Goal: Task Accomplishment & Management: Manage account settings

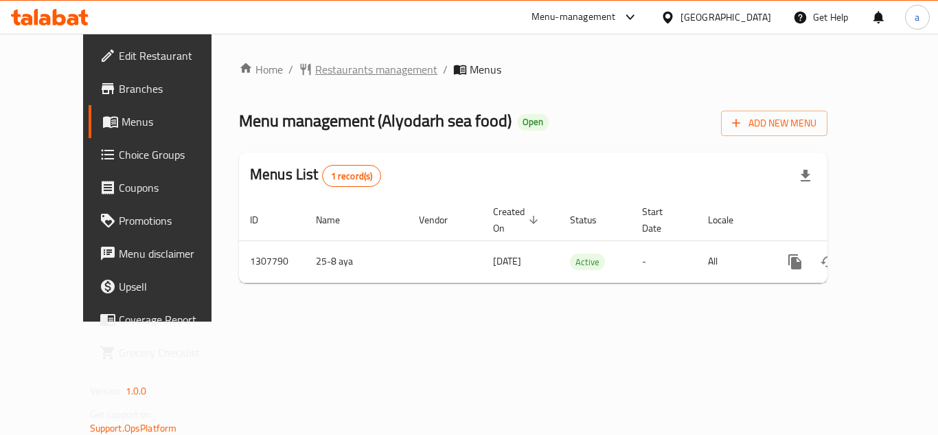
click at [319, 69] on span "Restaurants management" at bounding box center [376, 69] width 122 height 16
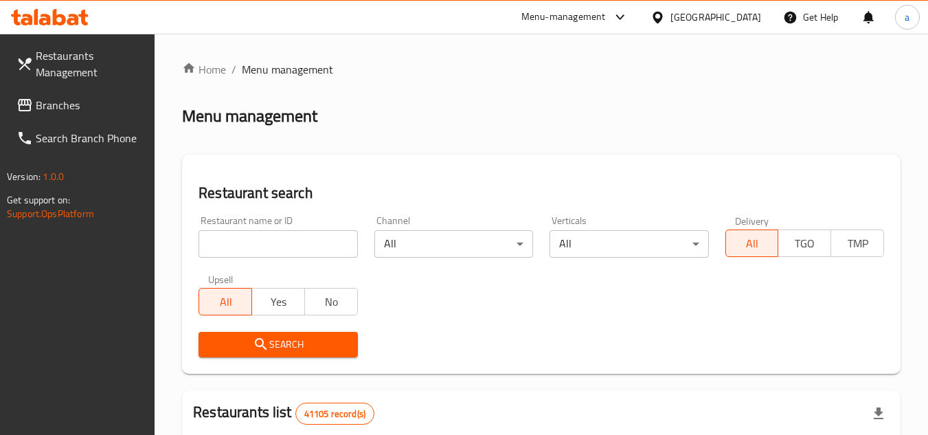
click at [288, 245] on input "search" at bounding box center [278, 243] width 159 height 27
paste input "704419"
type input "704419"
click at [299, 337] on span "Search" at bounding box center [278, 344] width 137 height 17
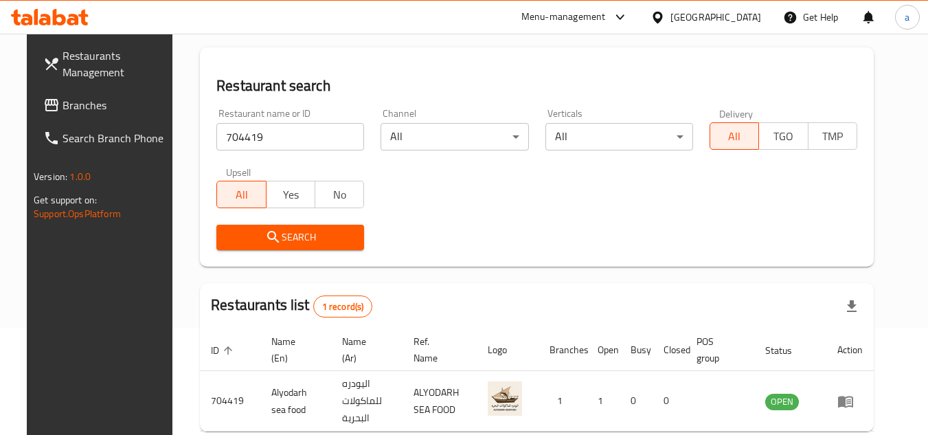
scroll to position [41, 0]
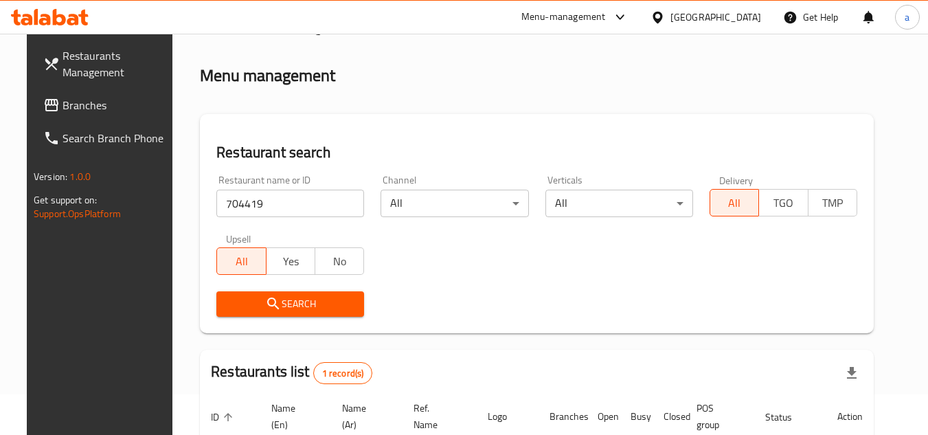
click at [699, 13] on div "[GEOGRAPHIC_DATA]" at bounding box center [715, 17] width 91 height 15
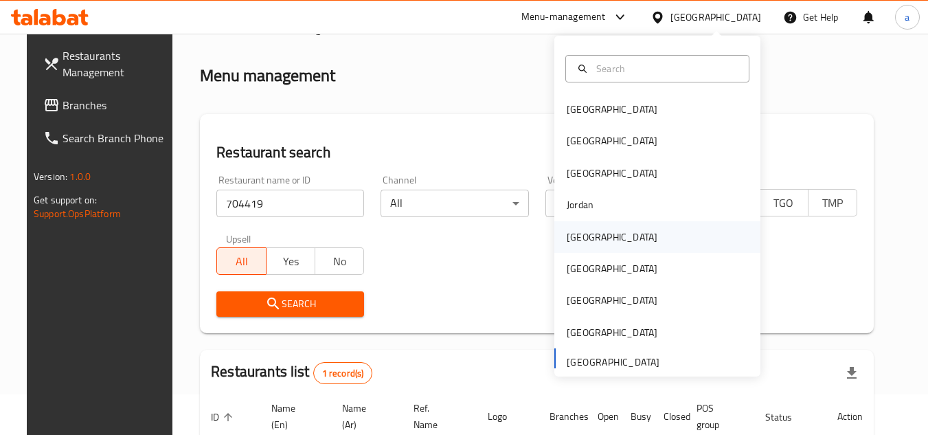
click at [627, 244] on div "[GEOGRAPHIC_DATA]" at bounding box center [657, 237] width 206 height 32
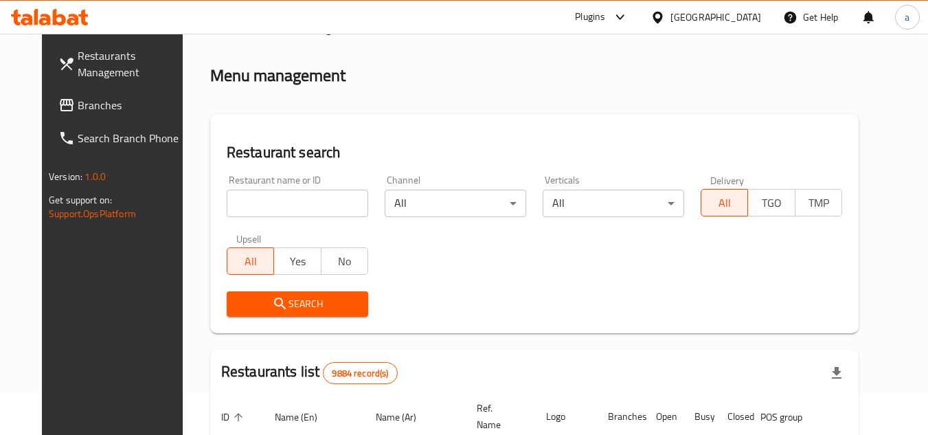
click at [83, 108] on span "Branches" at bounding box center [132, 105] width 109 height 16
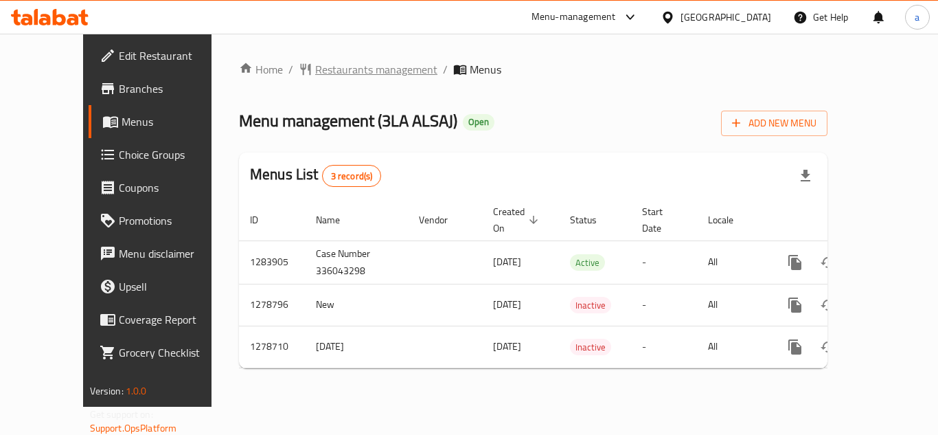
click at [353, 69] on span "Restaurants management" at bounding box center [376, 69] width 122 height 16
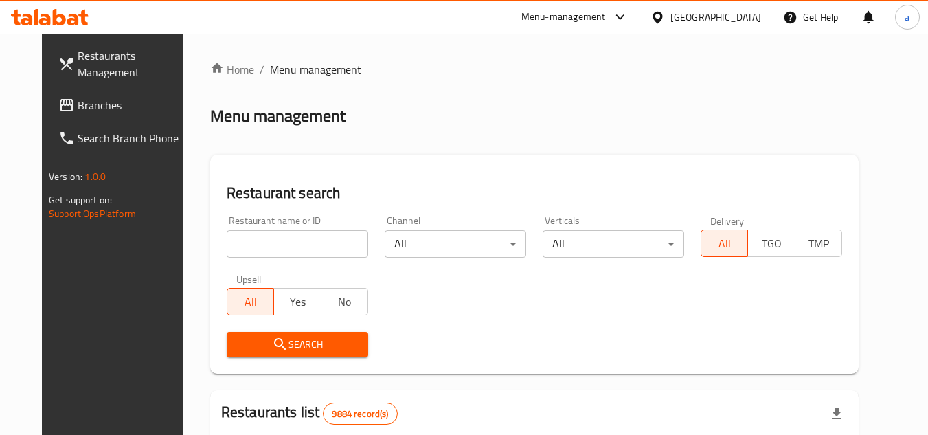
click at [300, 247] on input "search" at bounding box center [298, 243] width 142 height 27
paste input "693016"
type input "693016"
click at [321, 350] on span "Search" at bounding box center [298, 344] width 120 height 17
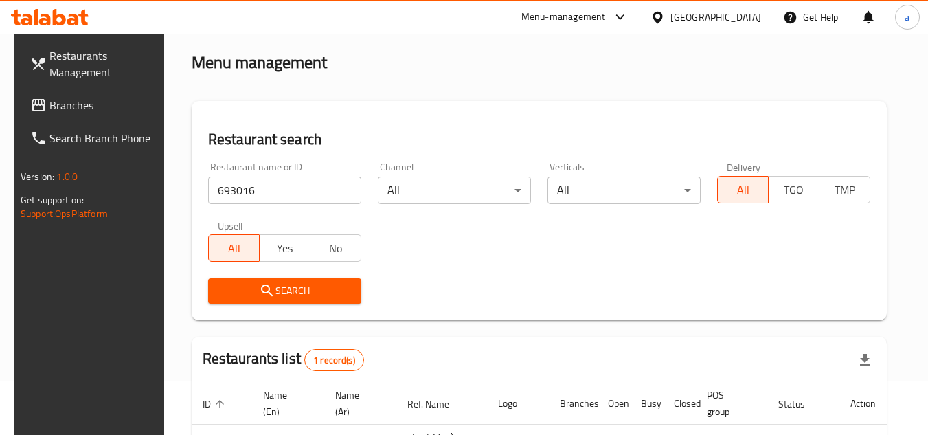
scroll to position [41, 0]
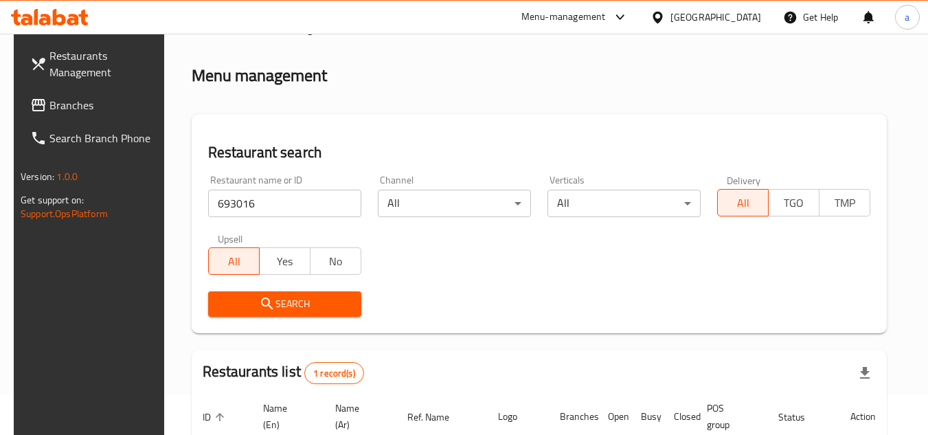
click at [665, 12] on icon at bounding box center [658, 17] width 14 height 14
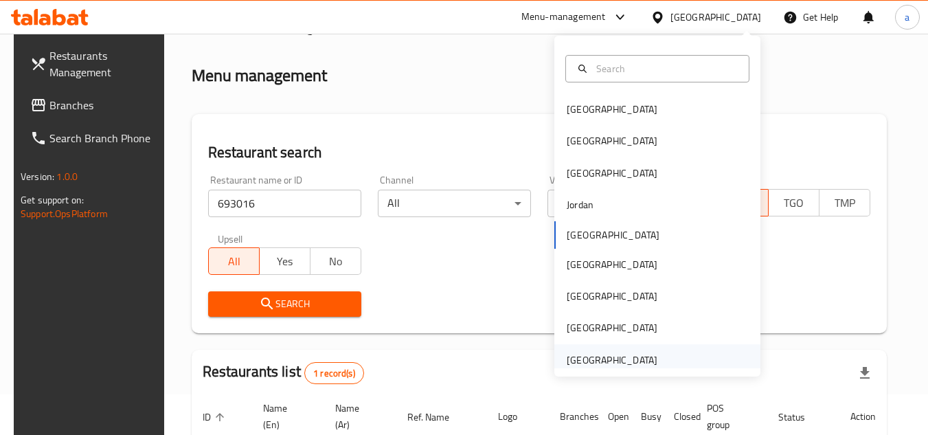
click at [633, 362] on div "[GEOGRAPHIC_DATA]" at bounding box center [612, 359] width 91 height 15
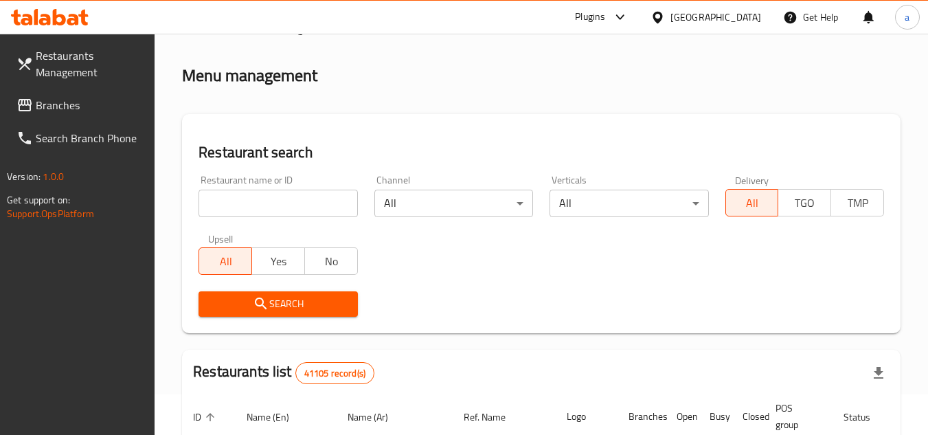
click at [56, 104] on span "Branches" at bounding box center [90, 105] width 109 height 16
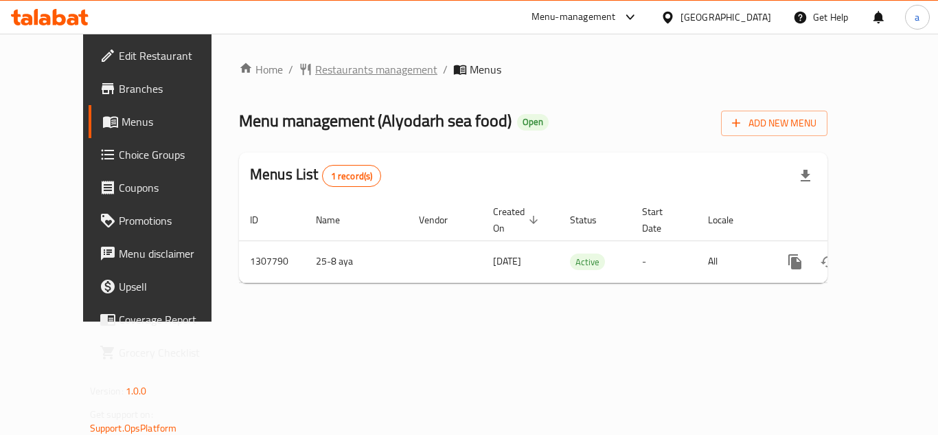
click at [315, 78] on span "Restaurants management" at bounding box center [376, 69] width 122 height 16
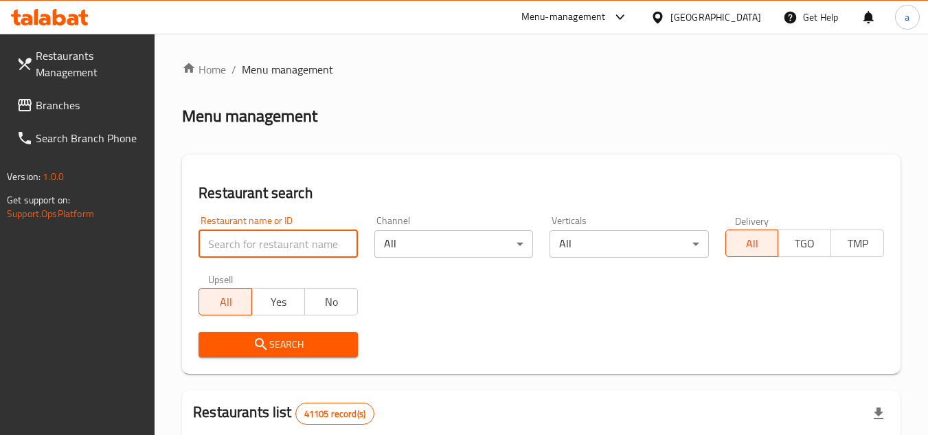
click at [246, 238] on input "search" at bounding box center [278, 243] width 159 height 27
paste input "704419"
type input "704419"
click at [285, 348] on span "Search" at bounding box center [278, 344] width 137 height 17
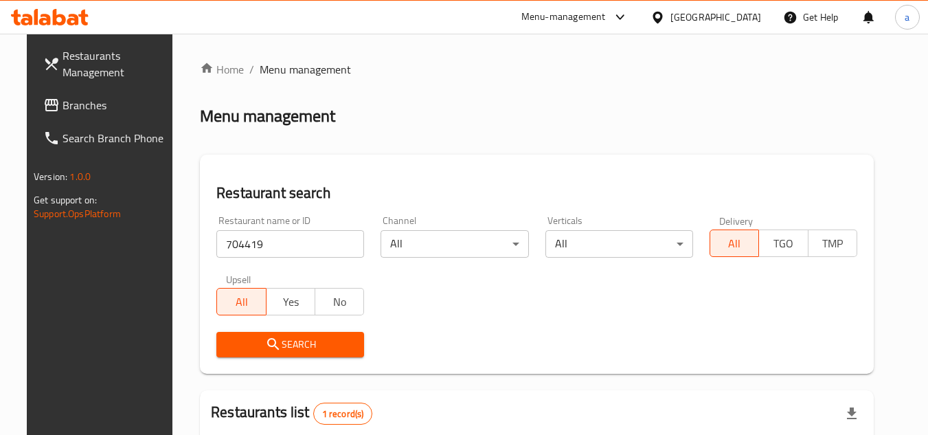
click at [699, 16] on div "[GEOGRAPHIC_DATA]" at bounding box center [715, 17] width 91 height 15
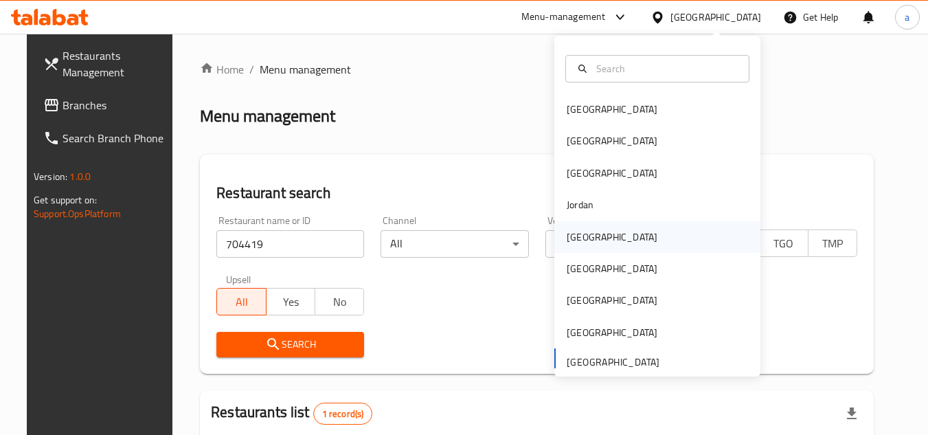
click at [670, 249] on div "[GEOGRAPHIC_DATA]" at bounding box center [657, 237] width 206 height 32
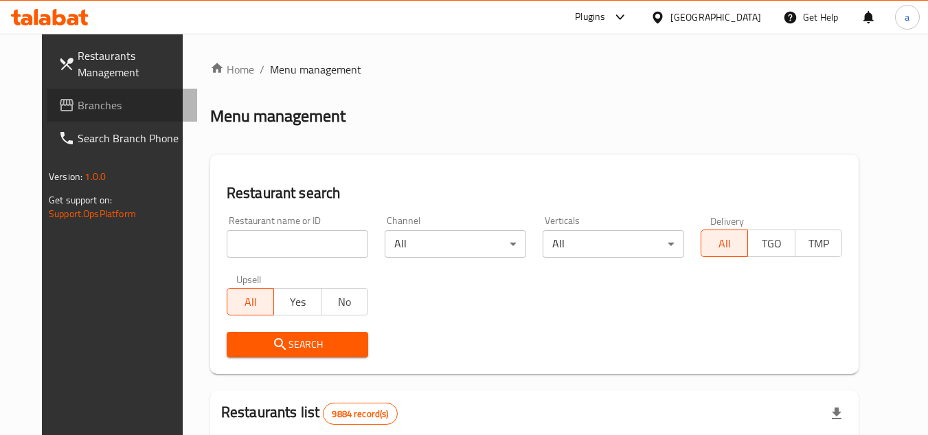
click at [106, 106] on span "Branches" at bounding box center [132, 105] width 109 height 16
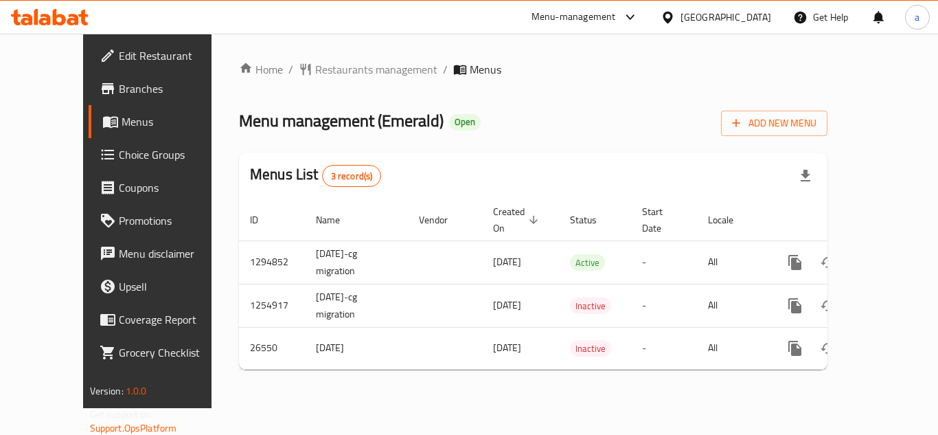
click at [286, 82] on div "Home / Restaurants management / Menus Menu management ( Emerald ) Open Add New …" at bounding box center [533, 220] width 589 height 319
click at [315, 61] on span "Restaurants management" at bounding box center [376, 69] width 122 height 16
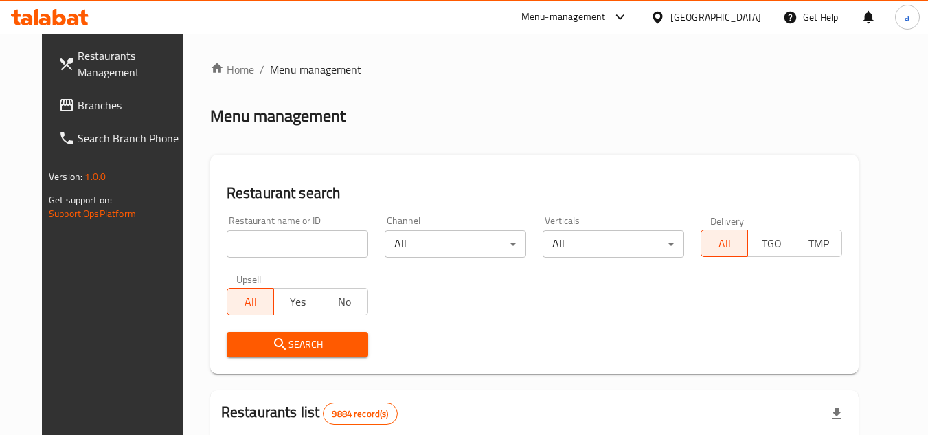
click at [275, 246] on input "search" at bounding box center [298, 243] width 142 height 27
paste input "13811"
type input "13811"
click at [298, 343] on span "Search" at bounding box center [298, 344] width 120 height 17
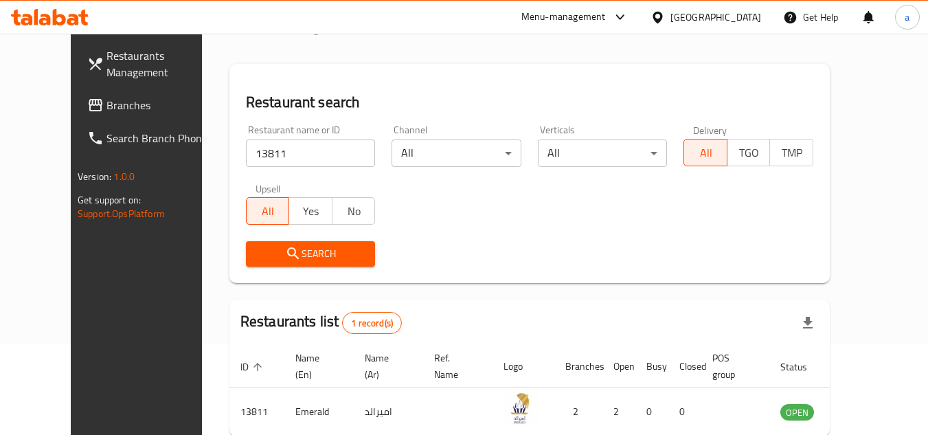
scroll to position [166, 0]
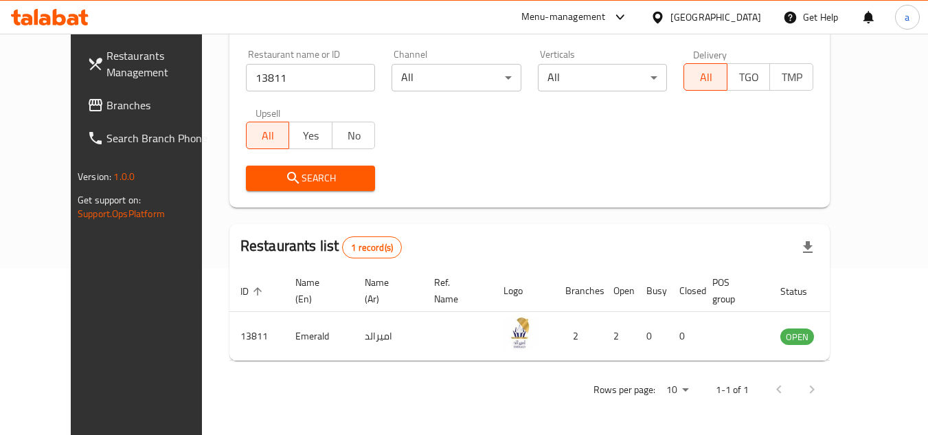
click at [670, 19] on div at bounding box center [661, 17] width 20 height 15
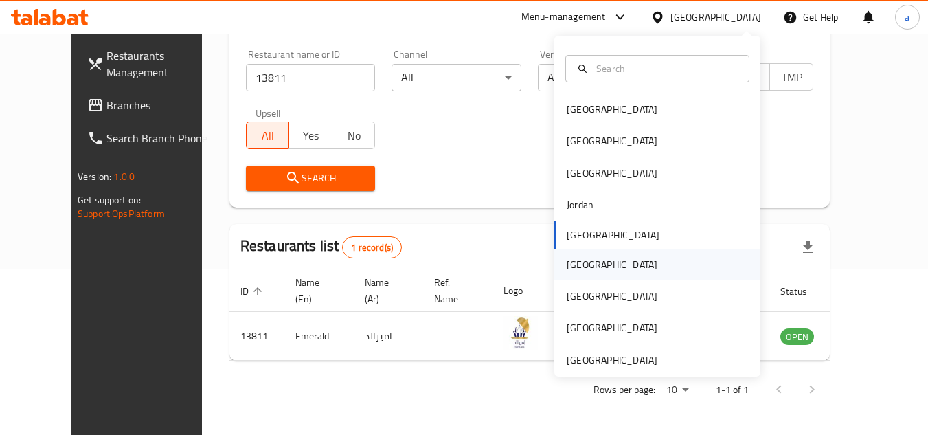
click at [641, 261] on div "[GEOGRAPHIC_DATA]" at bounding box center [657, 265] width 206 height 32
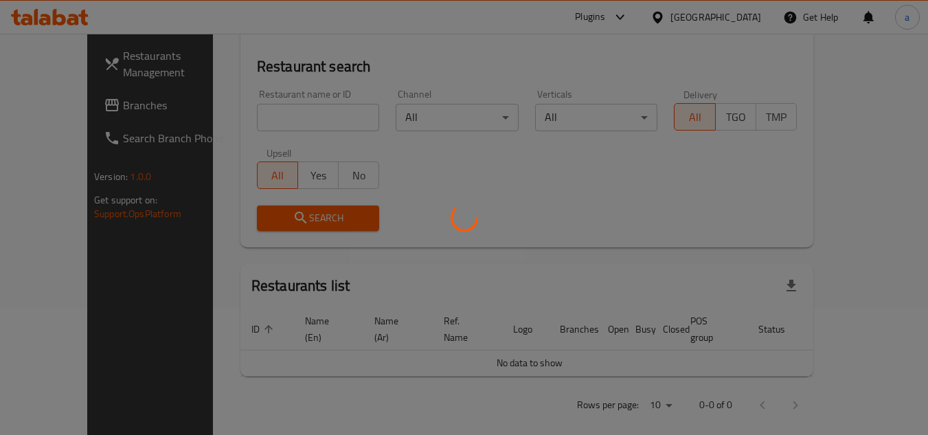
scroll to position [166, 0]
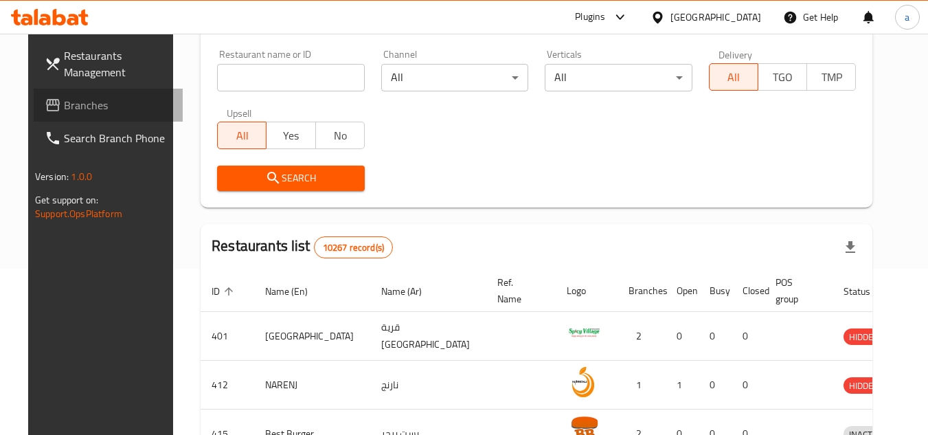
click at [68, 101] on span "Branches" at bounding box center [118, 105] width 109 height 16
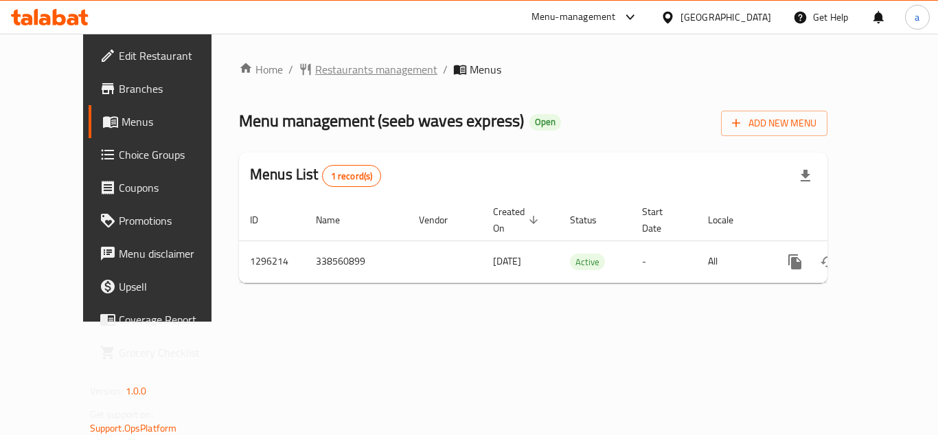
click at [340, 68] on span "Restaurants management" at bounding box center [376, 69] width 122 height 16
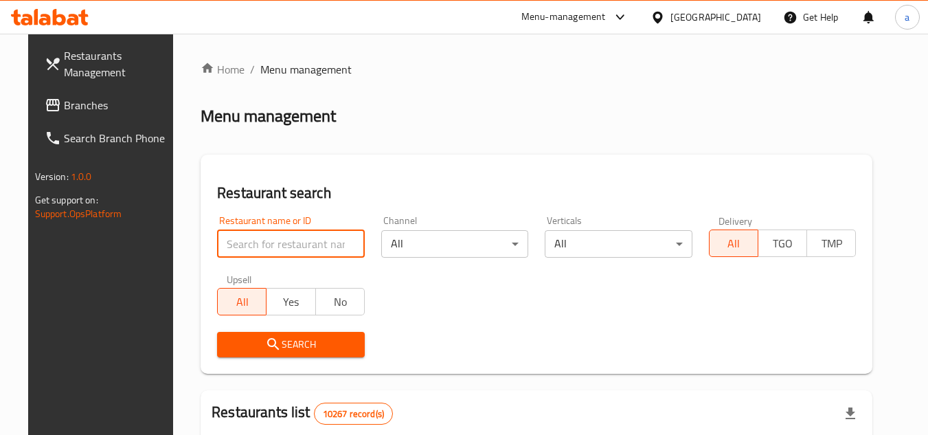
click at [295, 247] on input "search" at bounding box center [291, 243] width 148 height 27
paste input "699940"
type input "699940"
click at [296, 339] on span "Search" at bounding box center [291, 344] width 126 height 17
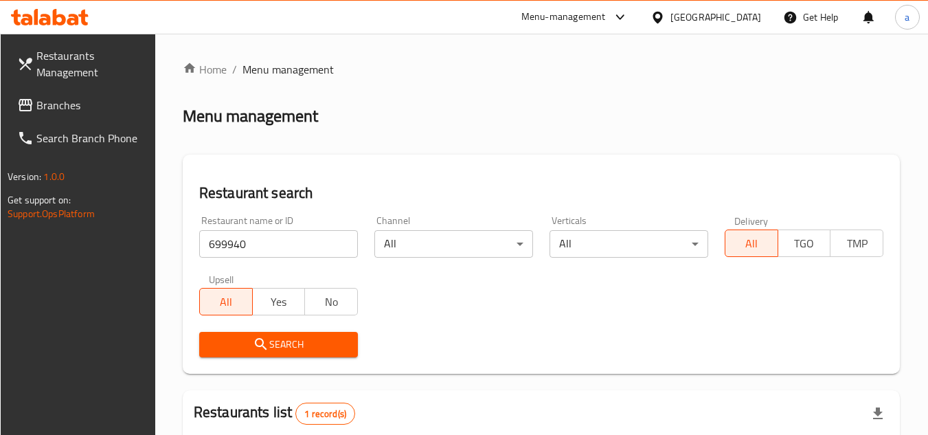
click at [743, 8] on div "[GEOGRAPHIC_DATA]" at bounding box center [706, 17] width 133 height 33
click at [743, 14] on div "[GEOGRAPHIC_DATA]" at bounding box center [715, 17] width 91 height 15
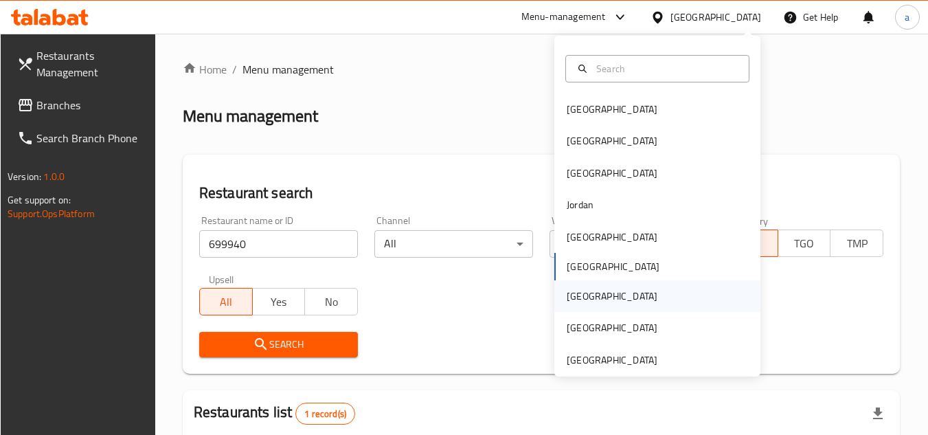
click at [620, 291] on div "[GEOGRAPHIC_DATA]" at bounding box center [657, 296] width 206 height 32
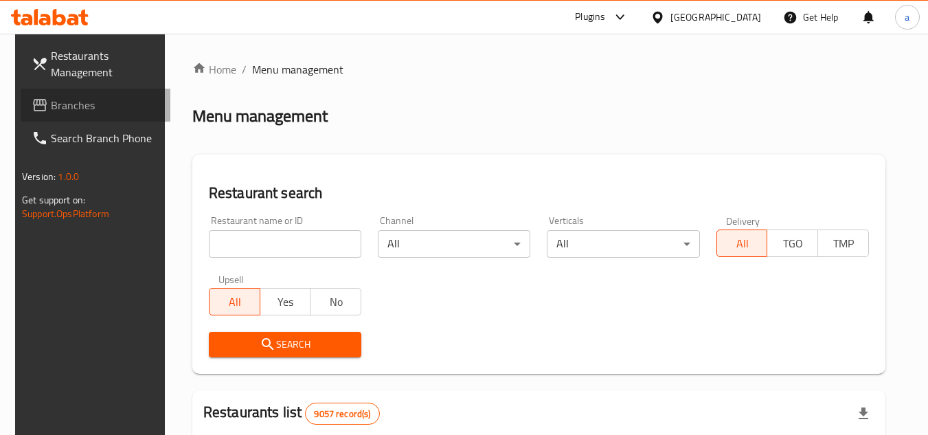
click at [71, 105] on span "Branches" at bounding box center [105, 105] width 109 height 16
